Goal: Navigation & Orientation: Go to known website

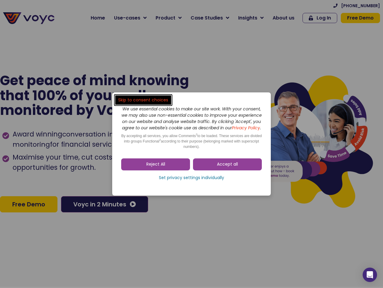
click at [228, 167] on span "Accept all" at bounding box center [227, 164] width 21 height 6
click at [156, 167] on div "Skip to consent choices We use essential cookies to make our site work. With yo…" at bounding box center [191, 144] width 383 height 288
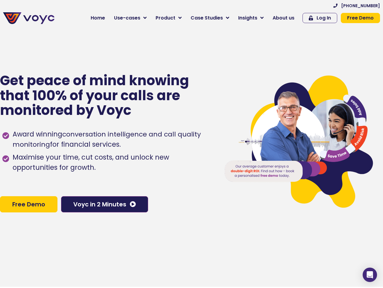
click at [192, 181] on div "Award winning conversation intelligence and call quality monitoring for financi…" at bounding box center [107, 156] width 210 height 61
